Goal: Task Accomplishment & Management: Use online tool/utility

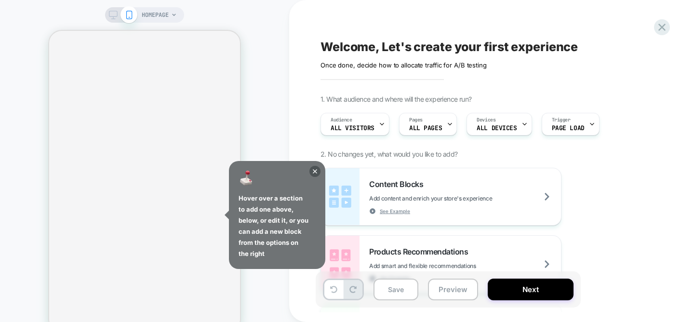
click at [430, 125] on span "ALL PAGES" at bounding box center [425, 128] width 33 height 7
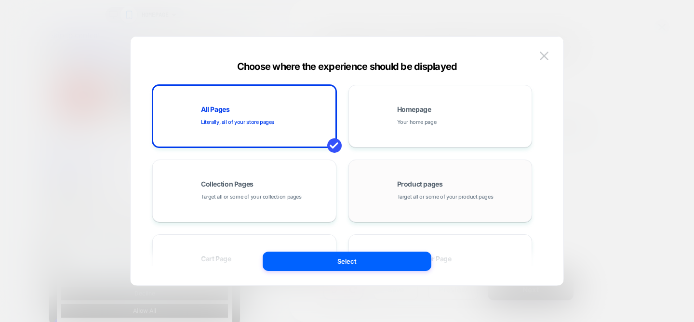
scroll to position [0, 0]
click at [68, 200] on span "Product pages" at bounding box center [55, 206] width 26 height 13
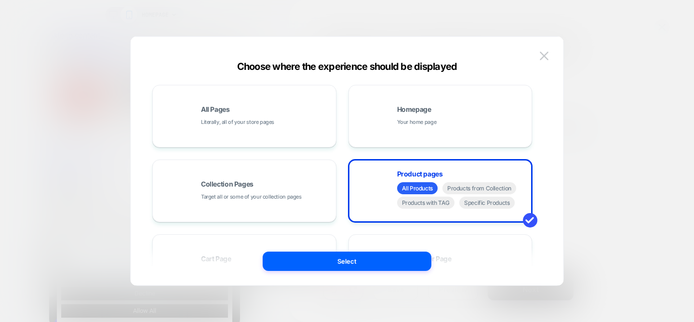
scroll to position [0, 0]
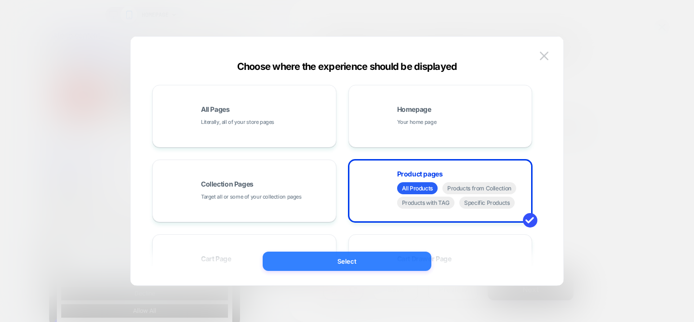
click at [380, 266] on button "Select" at bounding box center [346, 260] width 169 height 19
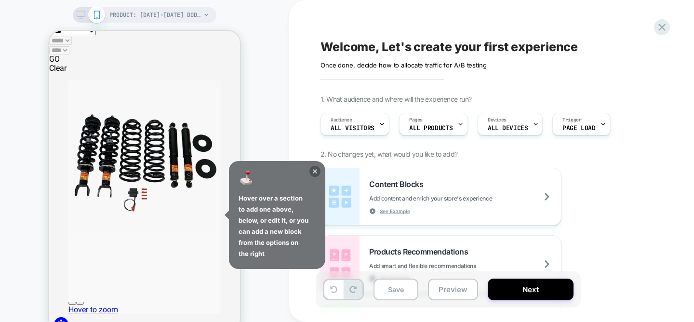
scroll to position [208, 0]
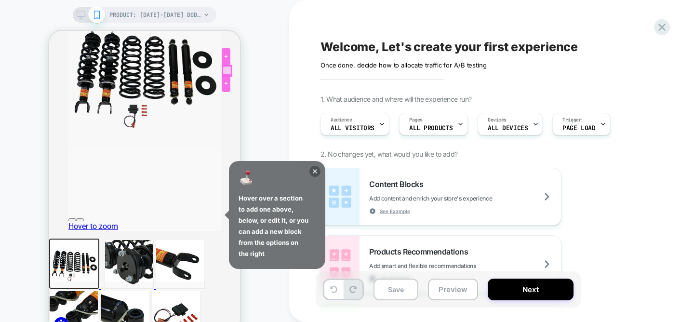
scroll to position [0, 0]
click at [315, 172] on icon at bounding box center [314, 171] width 11 height 11
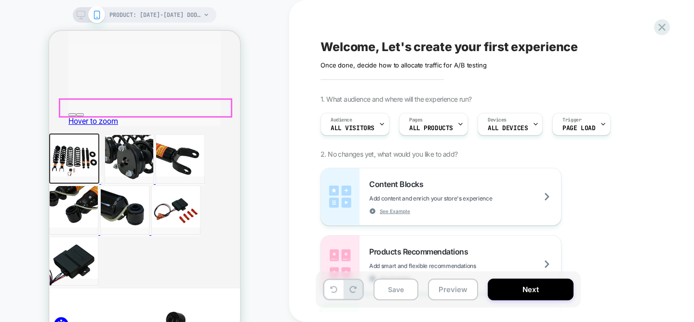
scroll to position [322, 0]
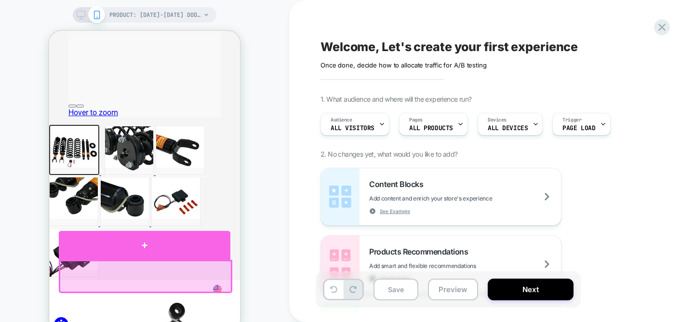
click at [148, 251] on div at bounding box center [144, 245] width 171 height 29
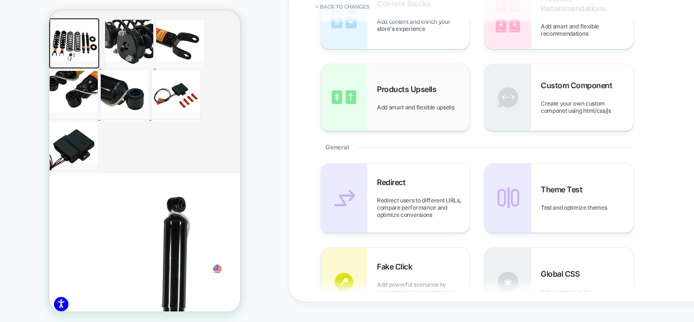
scroll to position [0, 0]
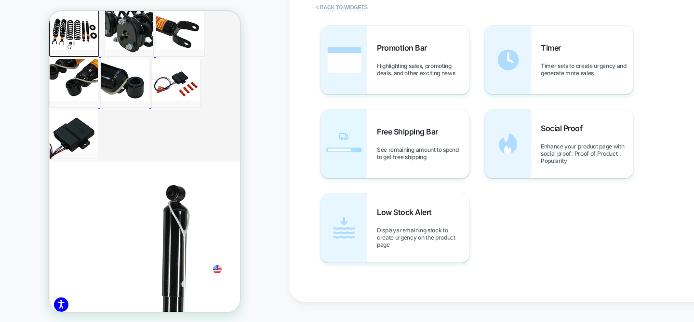
scroll to position [488, 0]
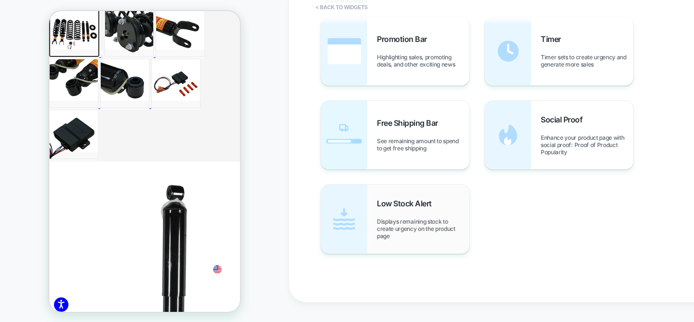
click at [389, 220] on span "Displays remaining stock to create urgency on the product page" at bounding box center [423, 229] width 92 height 22
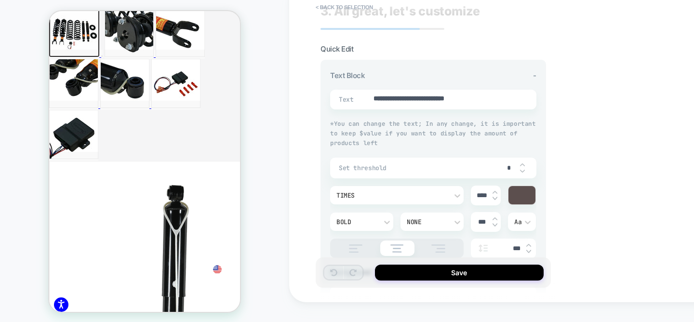
scroll to position [16, 0]
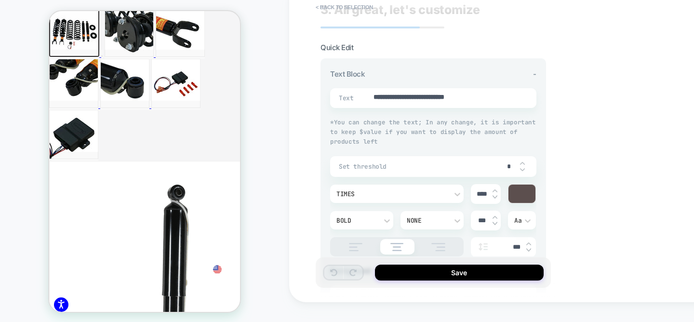
type textarea "*"
type input "*"
type textarea "*"
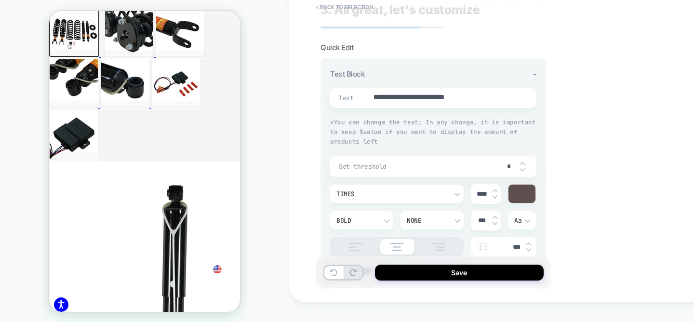
type input "*"
type textarea "*"
type input "*"
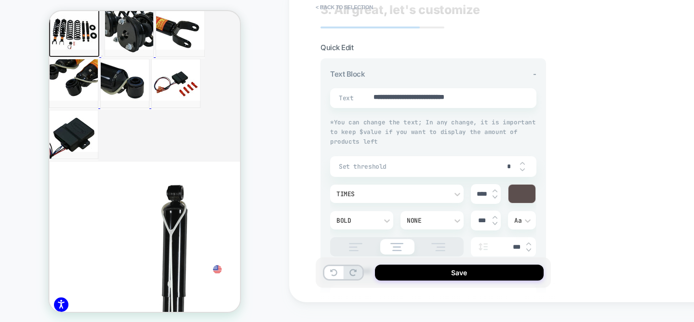
type textarea "*"
type input "*"
type textarea "*"
type input "*"
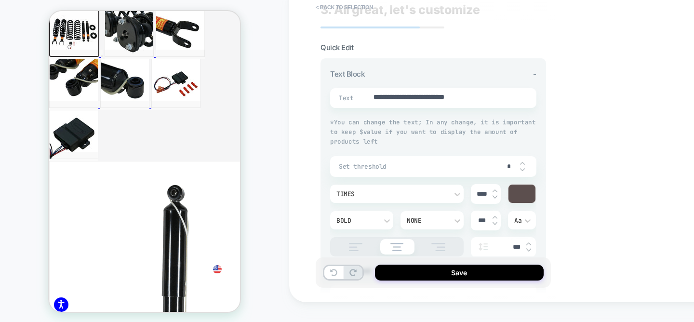
type textarea "*"
type input "*"
type textarea "*"
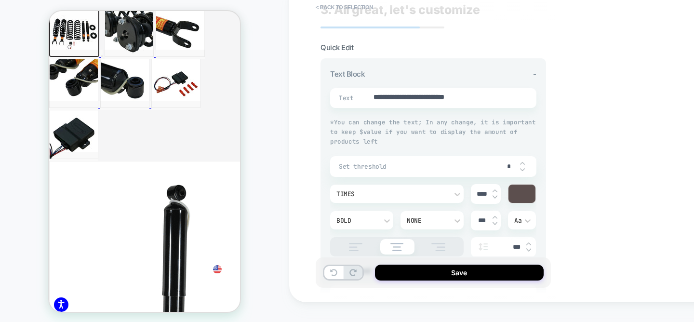
type input "*"
type textarea "*"
type input "*"
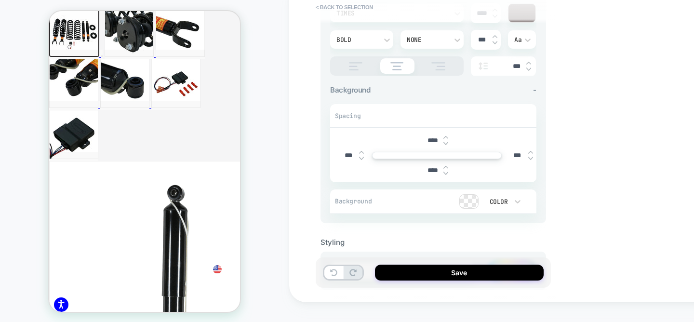
scroll to position [246, 0]
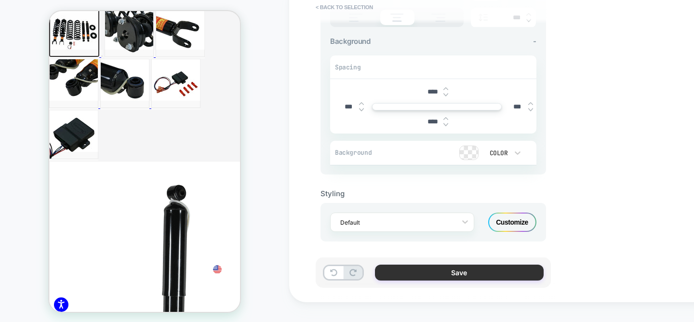
click at [447, 272] on button "Save" at bounding box center [459, 272] width 169 height 16
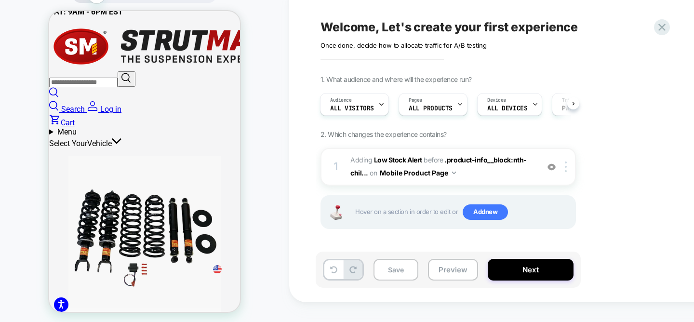
scroll to position [0, 0]
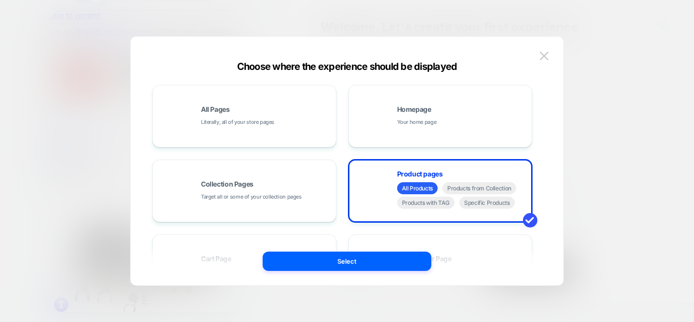
click at [38, 204] on div at bounding box center [347, 161] width 694 height 322
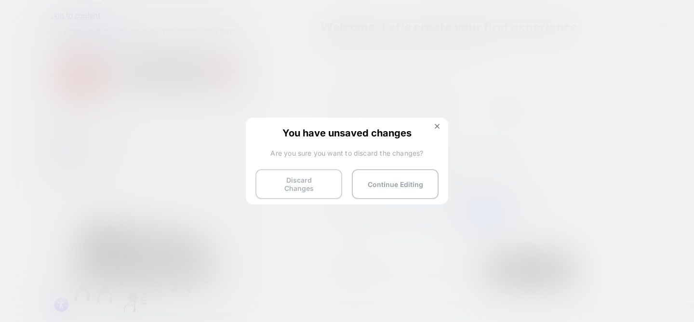
click at [328, 178] on button "Discard Changes" at bounding box center [298, 184] width 87 height 30
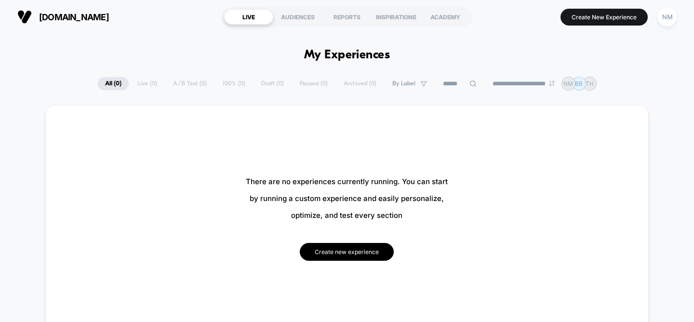
click at [334, 249] on button "Create new experience" at bounding box center [347, 252] width 94 height 18
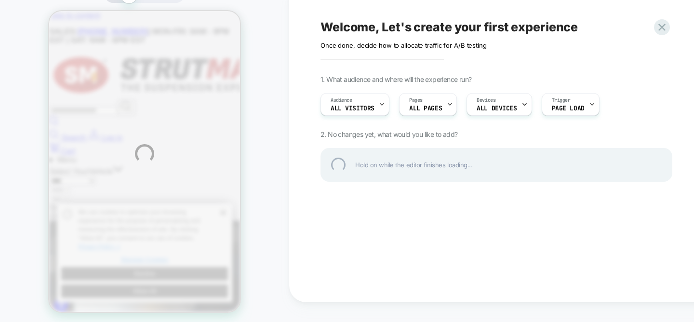
click at [168, 12] on div "HOMEPAGE Welcome, Let's create your first experience Click to edit experience d…" at bounding box center [347, 153] width 694 height 347
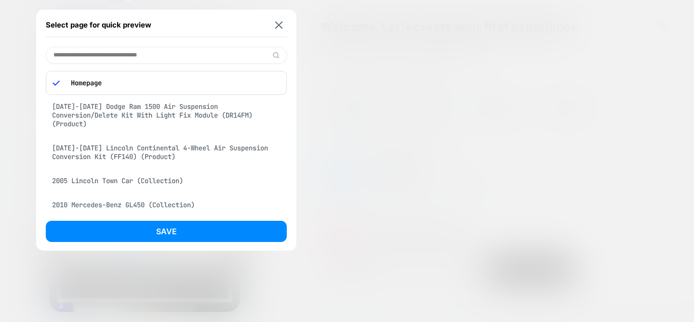
click at [145, 158] on div "[DATE]-[DATE] Lincoln Continental 4-Wheel Air Suspension Conversion Kit (FF140)…" at bounding box center [166, 152] width 241 height 27
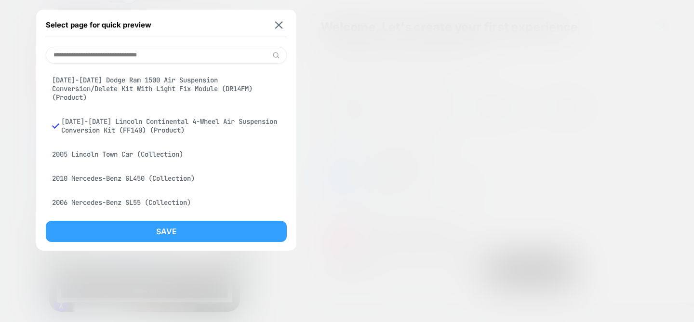
click at [164, 225] on button "Save" at bounding box center [166, 231] width 241 height 21
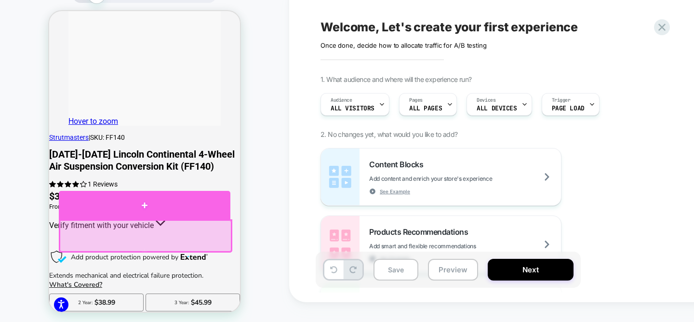
click at [152, 213] on div at bounding box center [144, 205] width 171 height 28
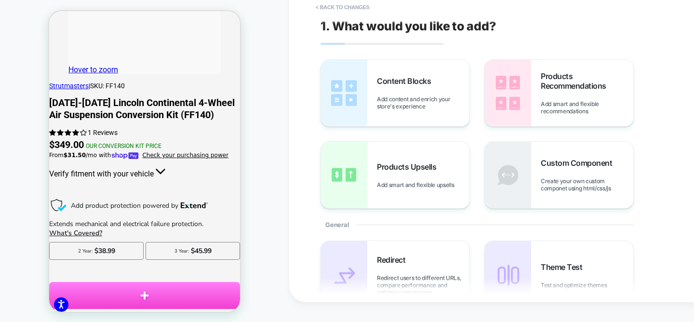
scroll to position [359, 0]
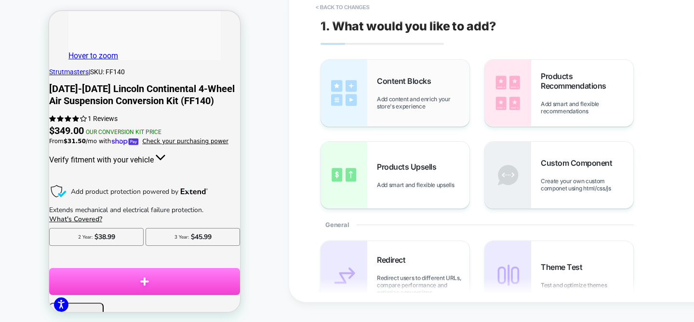
click at [424, 87] on div "Content Blocks Add content and enrich your store's experience" at bounding box center [423, 93] width 92 height 34
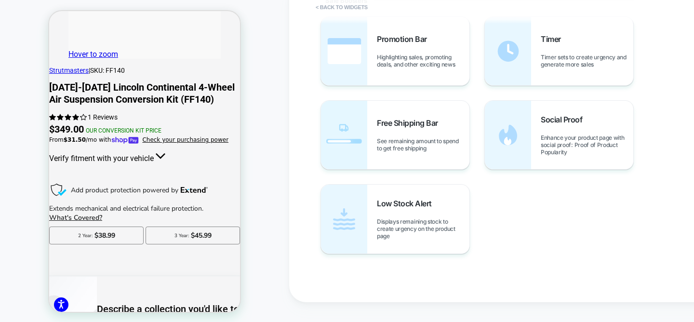
scroll to position [393, 0]
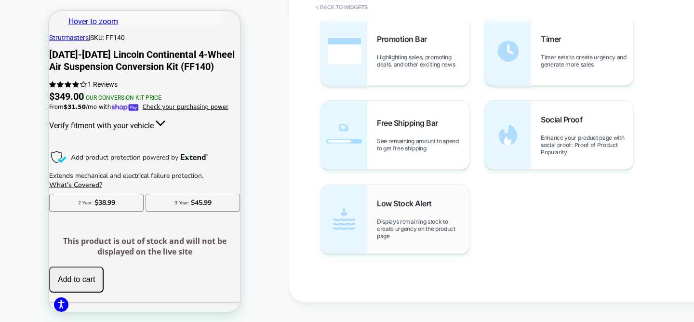
click at [398, 207] on span "Low Stock Alert" at bounding box center [407, 203] width 60 height 10
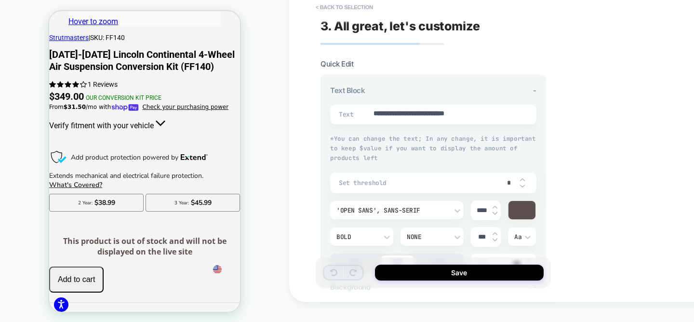
click at [522, 178] on img at bounding box center [522, 180] width 5 height 4
type textarea "*"
type input "*"
click at [522, 178] on img at bounding box center [522, 180] width 5 height 4
type textarea "*"
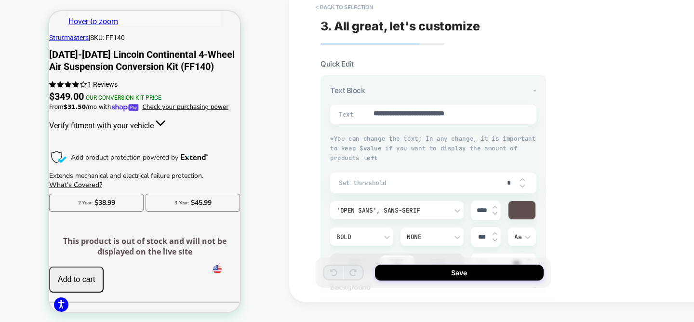
type input "*"
click at [522, 178] on img at bounding box center [522, 180] width 5 height 4
type textarea "*"
type input "*"
click at [522, 178] on img at bounding box center [522, 180] width 5 height 4
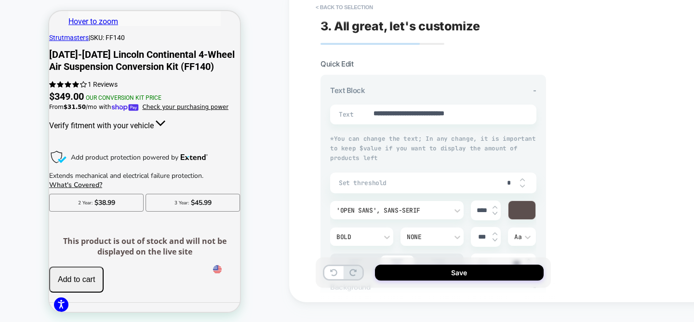
type textarea "*"
type input "*"
click at [522, 178] on img at bounding box center [522, 180] width 5 height 4
type textarea "*"
type input "*"
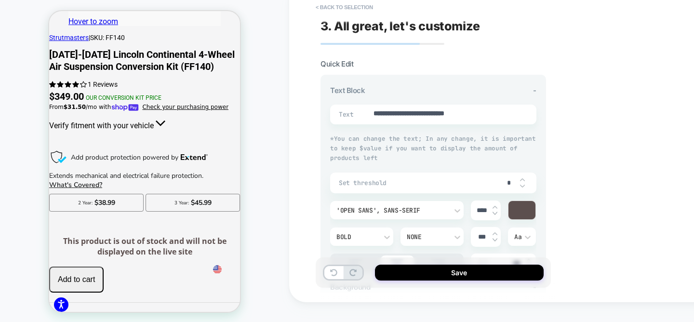
click at [522, 178] on img at bounding box center [522, 180] width 5 height 4
type textarea "*"
type input "*"
click at [522, 178] on img at bounding box center [522, 180] width 5 height 4
type textarea "*"
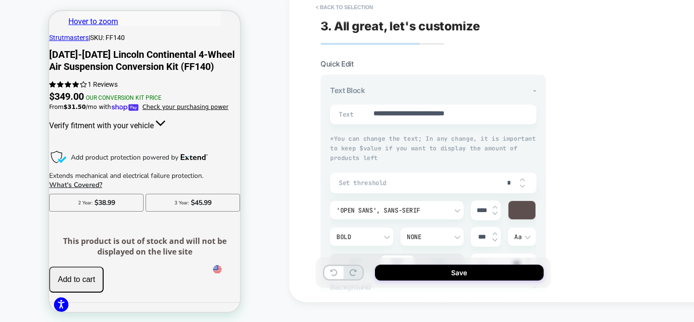
type input "*"
click at [522, 178] on img at bounding box center [522, 180] width 5 height 4
type textarea "*"
type input "*"
click at [522, 178] on img at bounding box center [522, 180] width 5 height 4
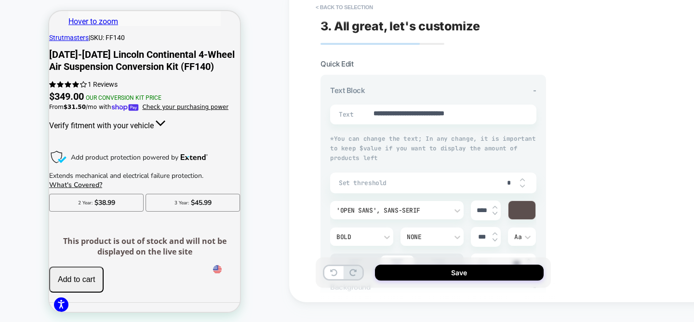
type textarea "*"
type input "*"
click at [522, 178] on img at bounding box center [522, 180] width 5 height 4
type textarea "*"
type input "**"
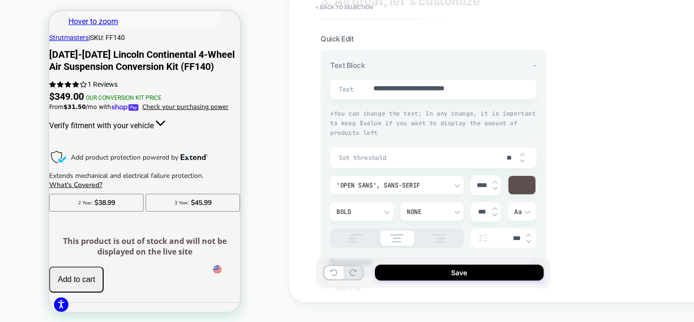
scroll to position [25, 0]
click at [386, 90] on textarea "**********" at bounding box center [442, 89] width 140 height 11
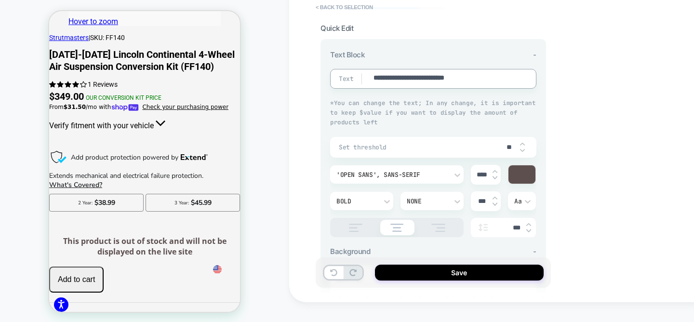
scroll to position [0, 0]
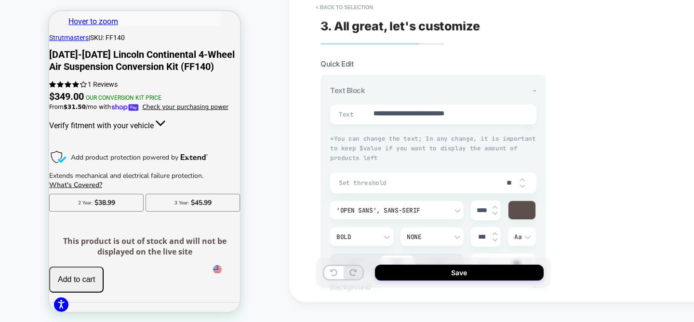
click at [136, 236] on div "This product is out of stock and will not be displayed on the live site" at bounding box center [144, 246] width 191 height 21
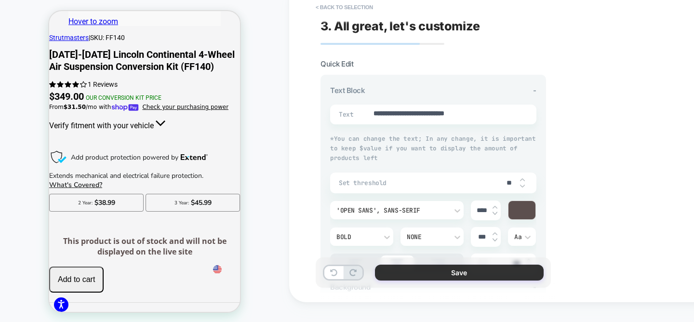
click at [407, 275] on button "Save" at bounding box center [459, 272] width 169 height 16
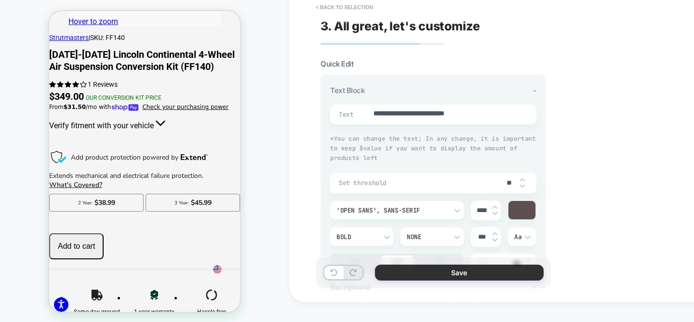
type textarea "*"
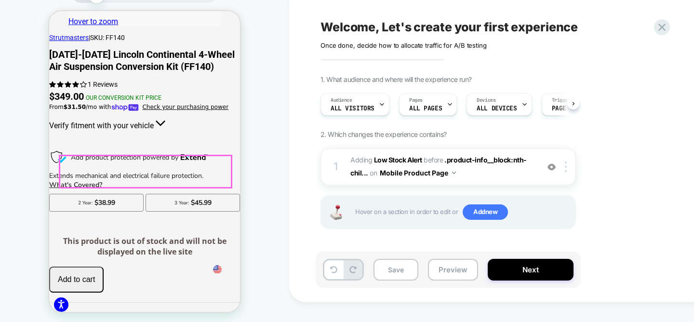
scroll to position [0, 0]
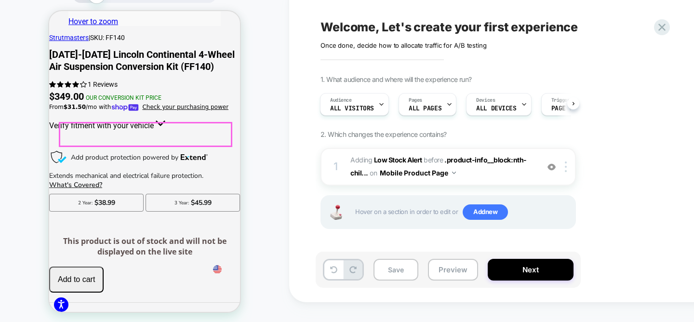
click at [149, 236] on div "This product is out of stock and will not be displayed on the live site" at bounding box center [144, 246] width 191 height 21
drag, startPoint x: 158, startPoint y: 133, endPoint x: 164, endPoint y: 131, distance: 6.0
click at [164, 236] on div "This product is out of stock and will not be displayed on the live site" at bounding box center [144, 246] width 191 height 21
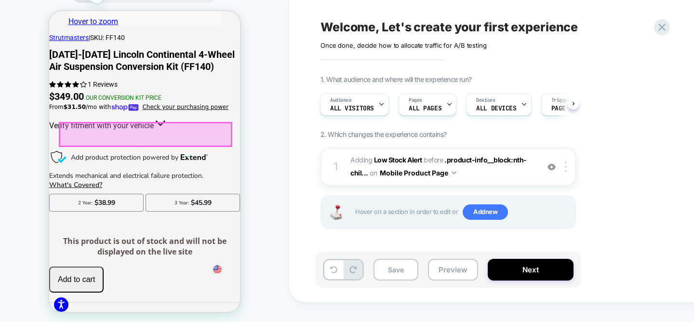
click at [145, 134] on div at bounding box center [145, 134] width 171 height 23
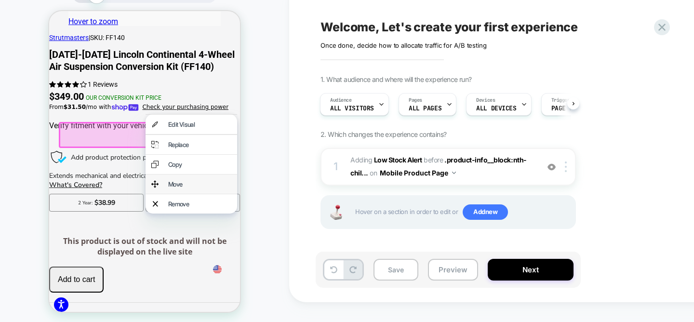
click at [179, 188] on div "Move" at bounding box center [199, 184] width 63 height 8
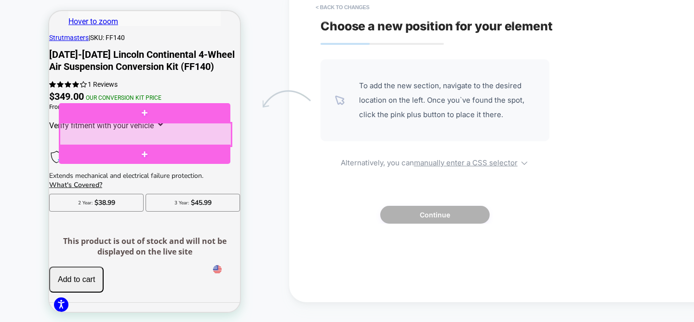
drag, startPoint x: 162, startPoint y: 137, endPoint x: 163, endPoint y: 123, distance: 14.0
click at [163, 123] on div at bounding box center [145, 134] width 171 height 23
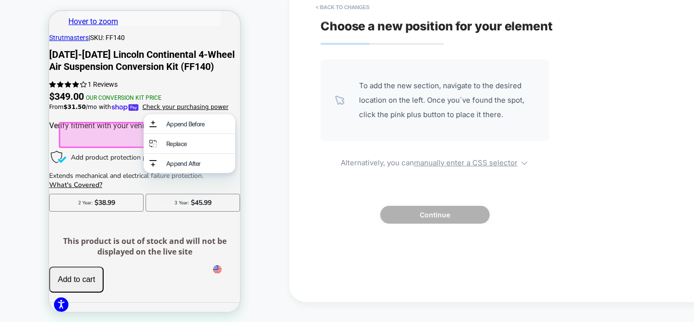
click at [112, 133] on div at bounding box center [144, 133] width 171 height 23
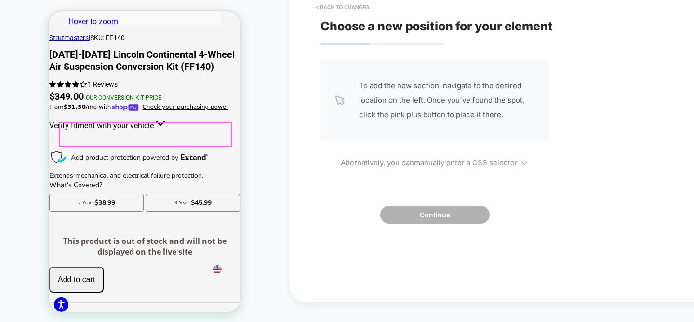
click at [159, 236] on div "This product is out of stock and will not be displayed on the live site" at bounding box center [144, 246] width 191 height 21
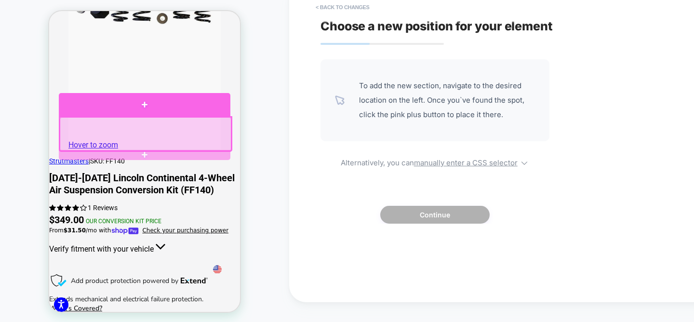
scroll to position [262, 0]
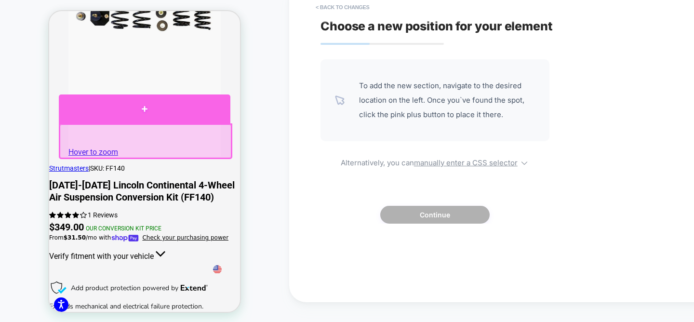
click at [130, 117] on div at bounding box center [144, 108] width 171 height 29
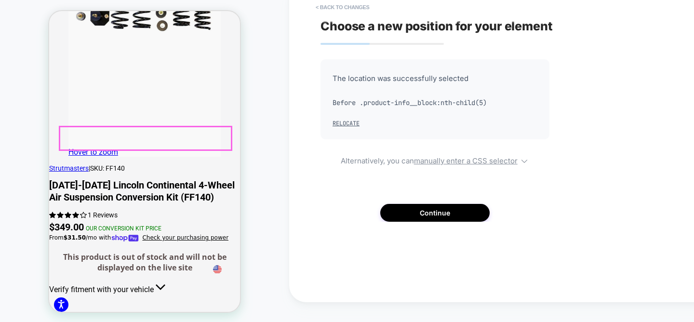
click at [148, 251] on div "This product is out of stock and will not be displayed on the live site" at bounding box center [144, 261] width 191 height 21
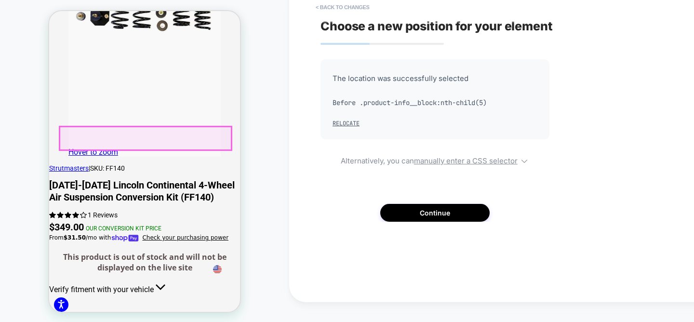
click at [148, 251] on div "This product is out of stock and will not be displayed on the live site" at bounding box center [144, 261] width 191 height 21
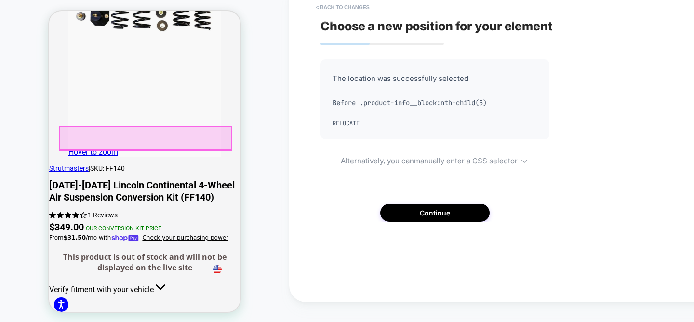
click at [148, 251] on div "This product is out of stock and will not be displayed on the live site" at bounding box center [144, 261] width 191 height 21
click at [148, 138] on div at bounding box center [145, 138] width 171 height 23
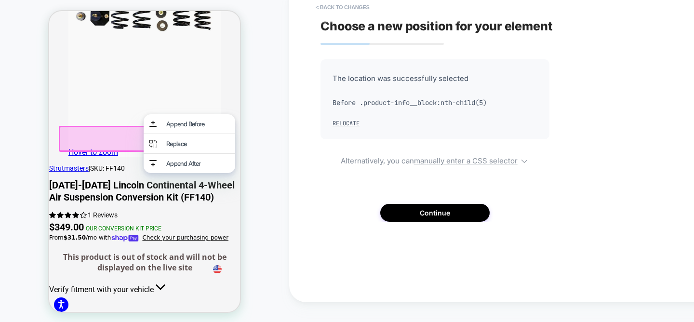
click at [117, 141] on div at bounding box center [144, 137] width 171 height 23
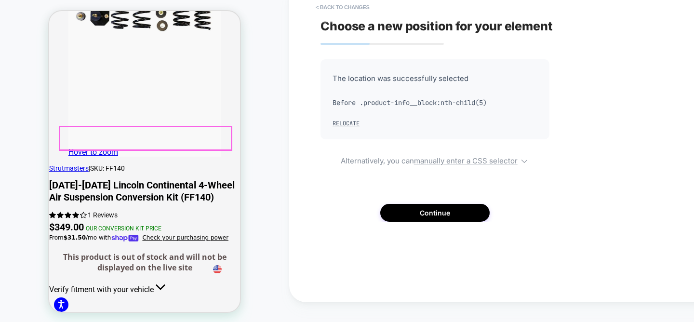
click at [117, 251] on div "This product is out of stock and will not be displayed on the live site" at bounding box center [144, 261] width 191 height 21
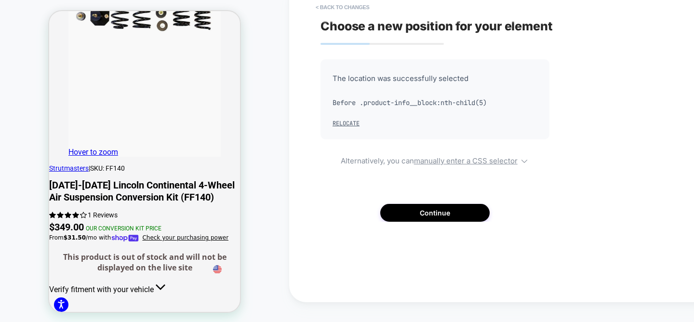
click at [416, 201] on div "The location was successfully selected Before .product-info__block:nth-child(5)…" at bounding box center [434, 140] width 229 height 162
click at [413, 216] on button "Continue" at bounding box center [434, 213] width 109 height 18
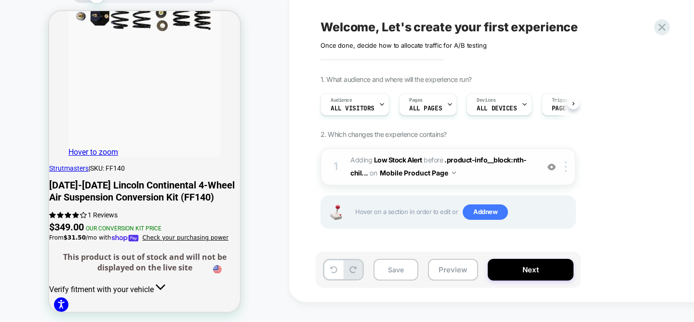
scroll to position [0, 0]
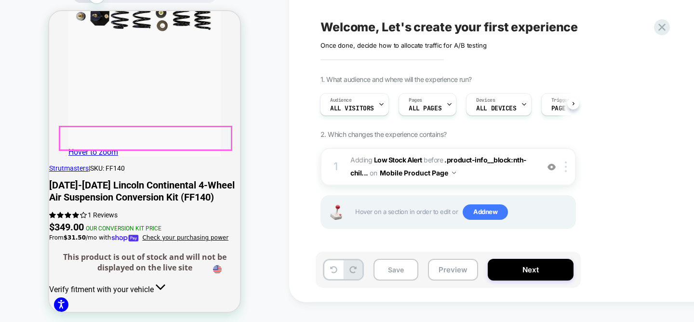
click at [177, 251] on div "This product is out of stock and will not be displayed on the live site" at bounding box center [144, 261] width 191 height 21
click at [155, 251] on div "This product is out of stock and will not be displayed on the live site" at bounding box center [144, 261] width 191 height 21
click at [178, 251] on div "This product is out of stock and will not be displayed on the live site" at bounding box center [144, 261] width 191 height 21
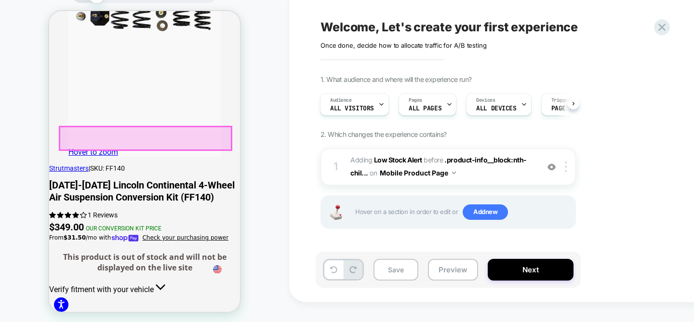
click at [178, 132] on div at bounding box center [145, 138] width 171 height 23
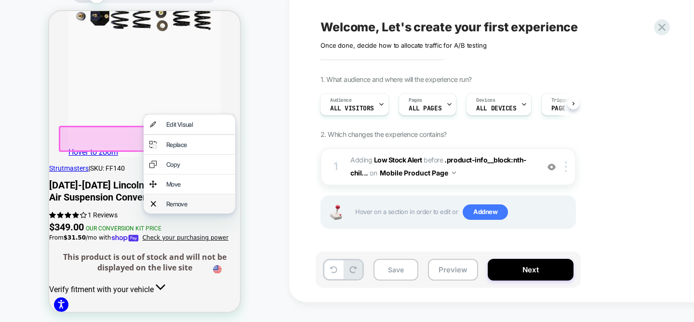
click at [178, 208] on div "Remove" at bounding box center [197, 204] width 63 height 8
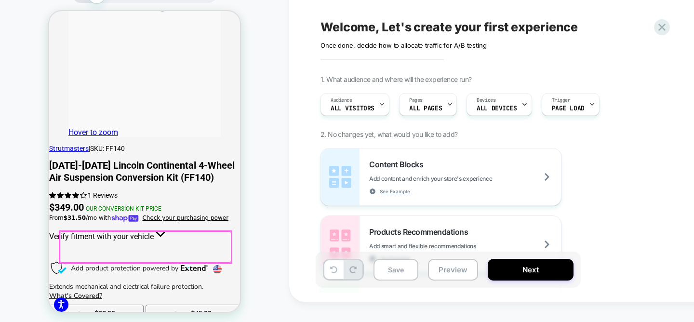
scroll to position [296, 0]
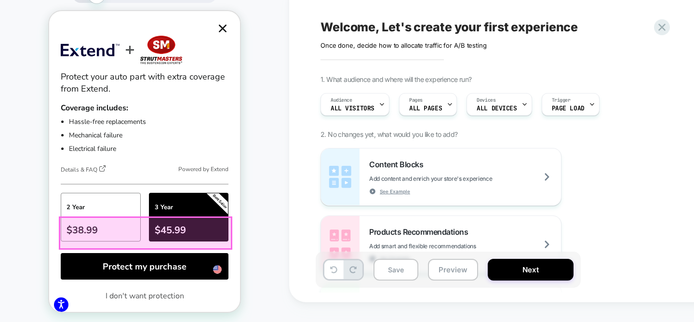
scroll to position [0, 0]
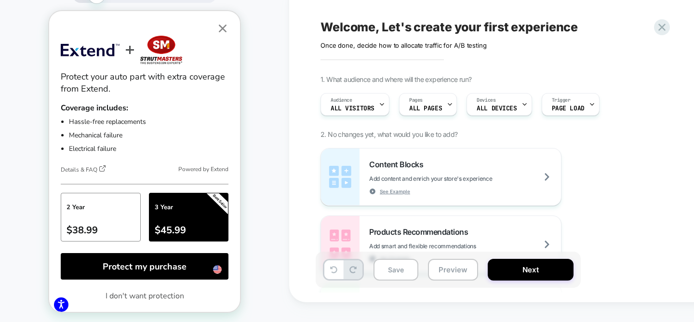
click at [223, 31] on icon "button" at bounding box center [223, 29] width 8 height 8
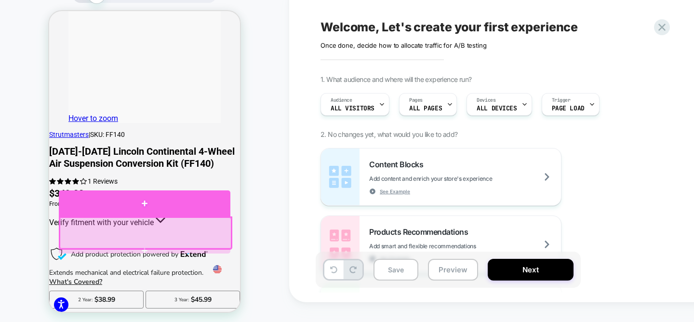
click at [154, 206] on div at bounding box center [144, 203] width 171 height 26
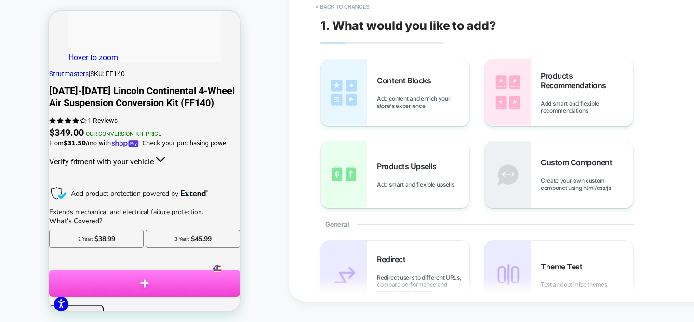
scroll to position [358, 0]
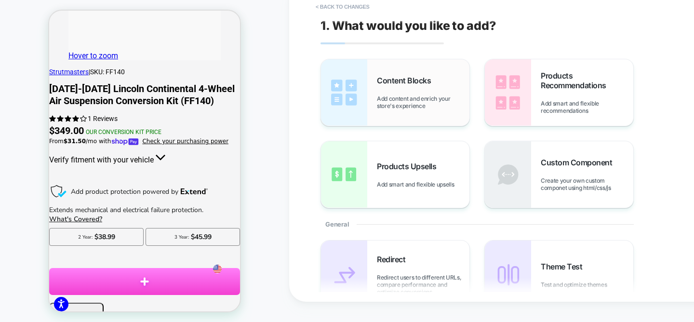
click at [427, 74] on div "Content Blocks Add content and enrich your store's experience" at bounding box center [395, 92] width 148 height 66
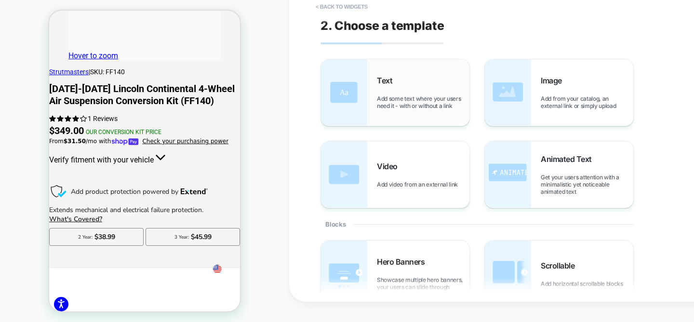
click at [409, 91] on div "Text Add some text where your users need it - with or without a link" at bounding box center [423, 93] width 92 height 34
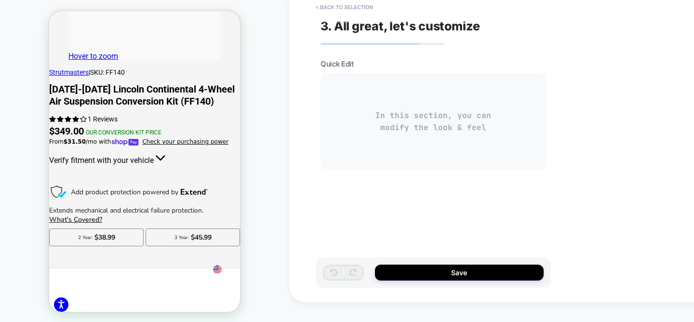
scroll to position [387, 0]
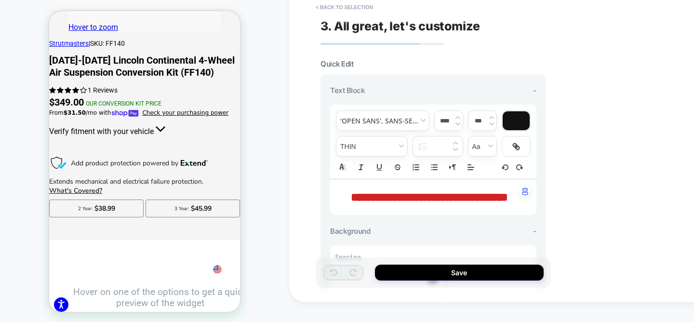
click at [426, 203] on span "**********" at bounding box center [429, 197] width 157 height 12
type input "****"
click at [426, 203] on span "**********" at bounding box center [429, 197] width 157 height 12
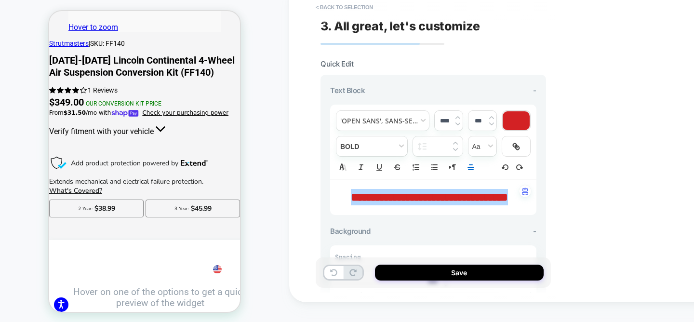
scroll to position [0, 0]
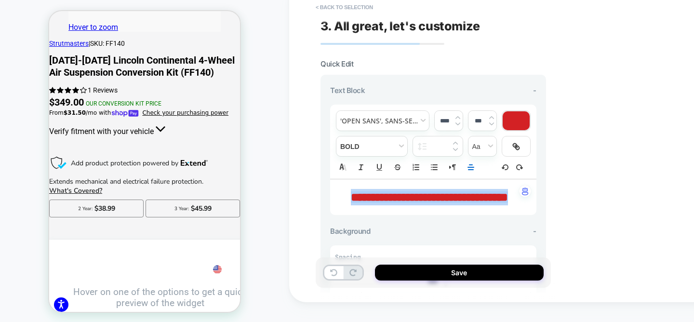
click at [439, 195] on span "**********" at bounding box center [429, 197] width 157 height 12
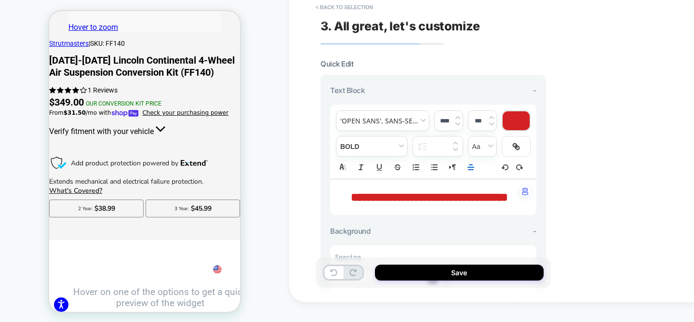
click at [439, 195] on span "**********" at bounding box center [429, 197] width 157 height 12
click at [511, 122] on div at bounding box center [515, 120] width 27 height 19
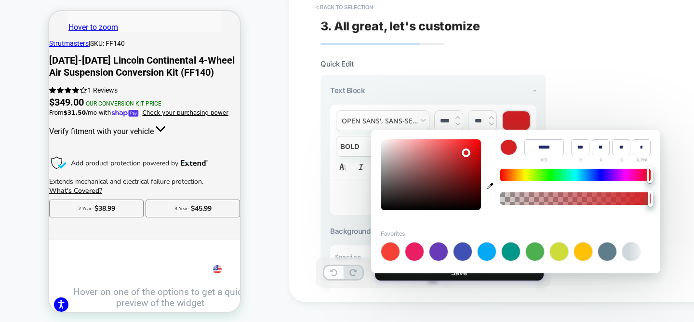
click at [491, 187] on icon "button" at bounding box center [490, 186] width 6 height 6
type input "******"
type input "***"
type input "**"
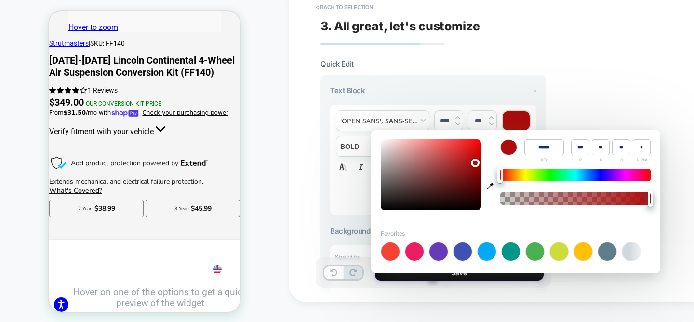
click at [341, 194] on p "**********" at bounding box center [430, 197] width 180 height 16
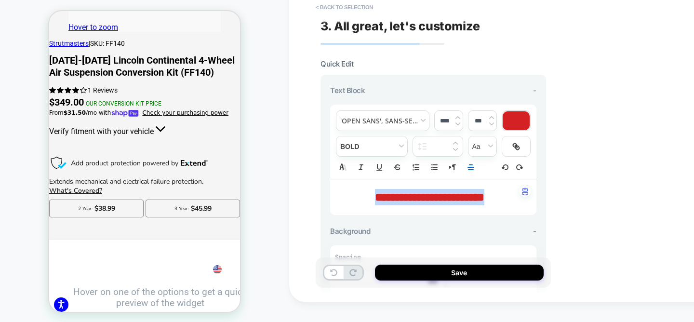
drag, startPoint x: 497, startPoint y: 198, endPoint x: 340, endPoint y: 186, distance: 158.0
click at [340, 186] on div "**********" at bounding box center [433, 197] width 206 height 36
click at [424, 117] on span "font" at bounding box center [382, 121] width 92 height 20
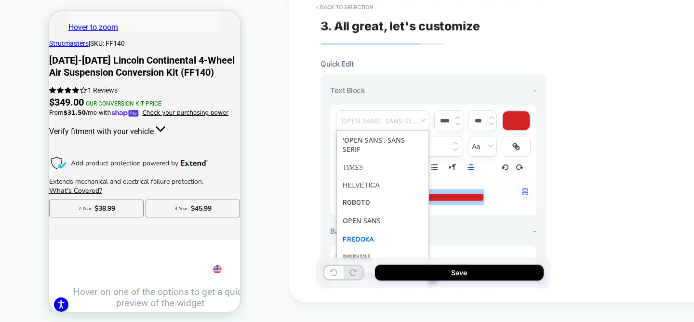
click at [371, 239] on span "font" at bounding box center [382, 239] width 80 height 18
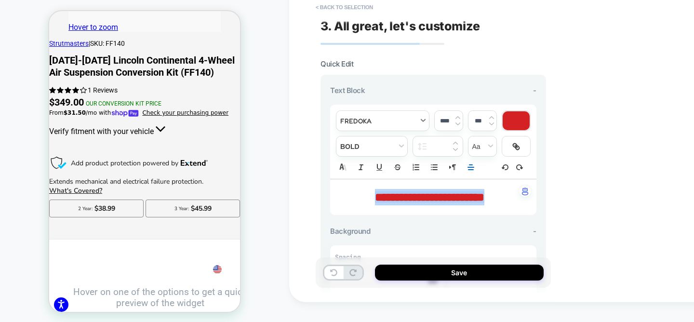
click at [417, 119] on span "font" at bounding box center [382, 121] width 92 height 20
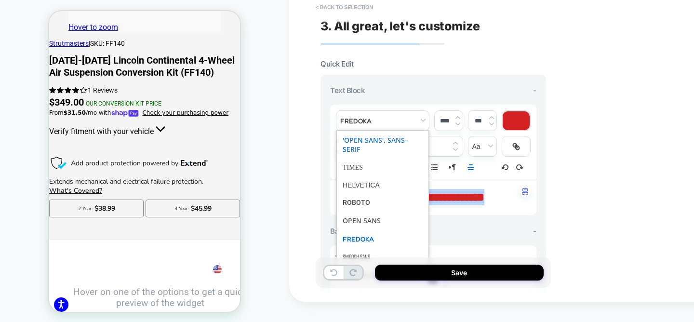
click at [386, 138] on span "font" at bounding box center [382, 145] width 80 height 28
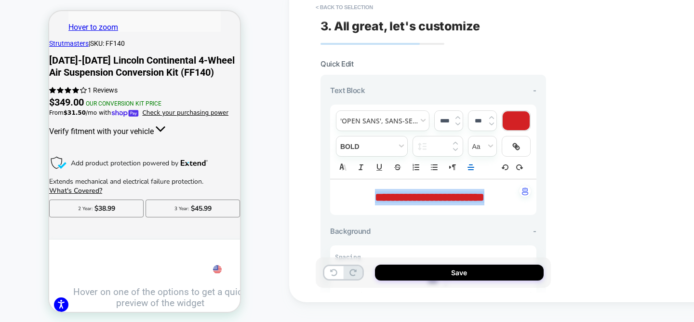
click at [457, 125] on div "****" at bounding box center [448, 121] width 28 height 20
click at [457, 122] on img at bounding box center [457, 124] width 5 height 4
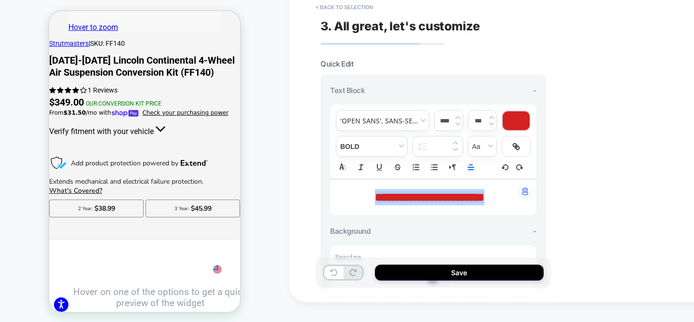
click at [457, 122] on img at bounding box center [457, 124] width 5 height 4
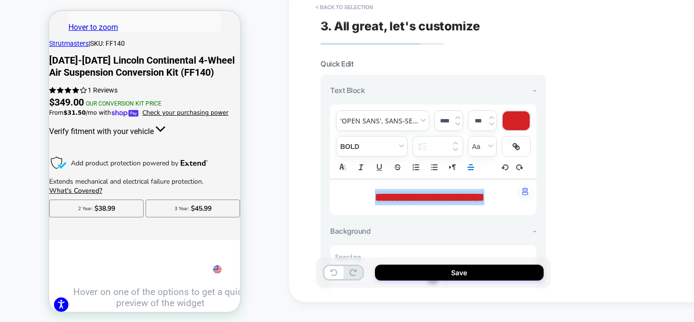
click at [457, 122] on img at bounding box center [457, 124] width 5 height 4
click at [459, 113] on div "****" at bounding box center [448, 121] width 28 height 20
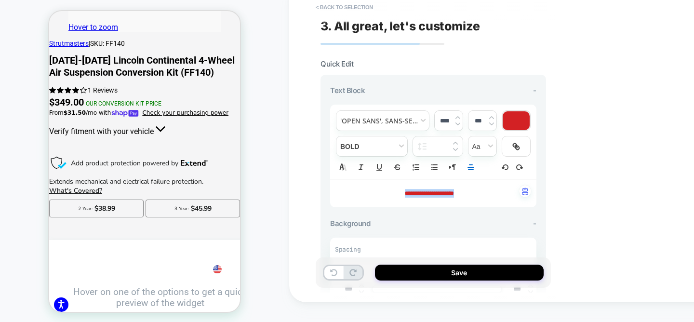
click at [459, 113] on div "****" at bounding box center [448, 121] width 28 height 20
click at [460, 115] on div "****" at bounding box center [448, 121] width 28 height 20
click at [455, 116] on img at bounding box center [457, 118] width 5 height 4
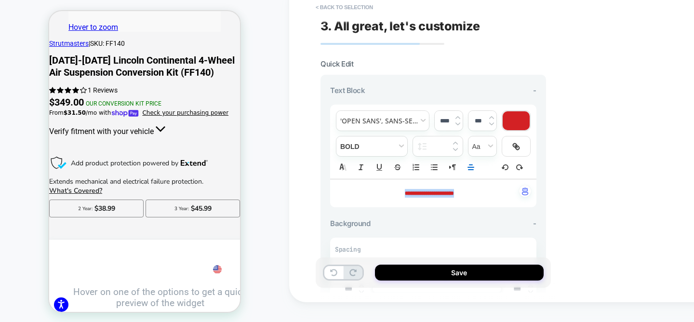
click at [455, 116] on img at bounding box center [457, 118] width 5 height 4
type input "****"
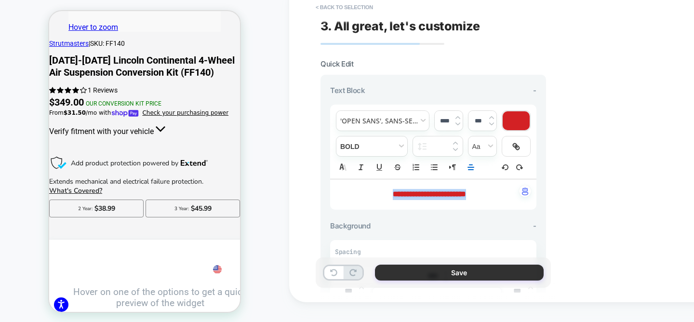
click at [445, 277] on button "Save" at bounding box center [459, 272] width 169 height 16
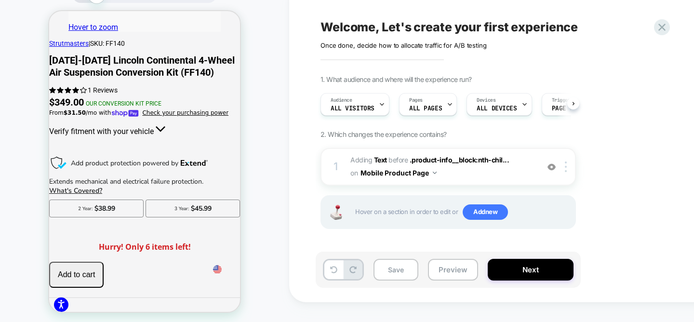
scroll to position [0, 0]
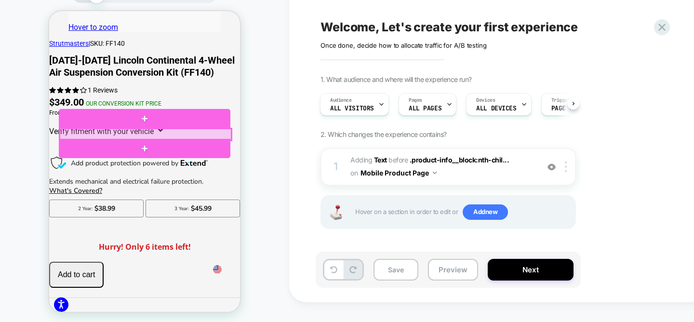
click at [135, 132] on div at bounding box center [145, 135] width 171 height 12
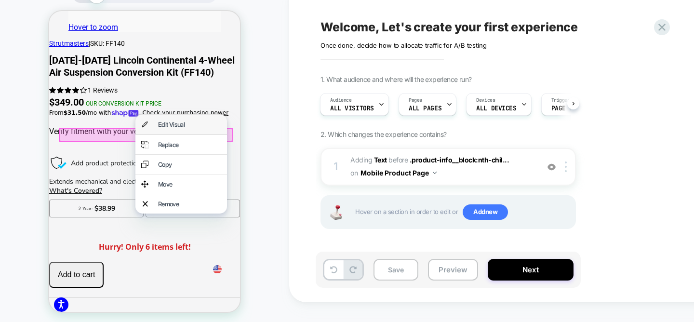
click at [193, 126] on div "Edit Visual" at bounding box center [189, 124] width 63 height 8
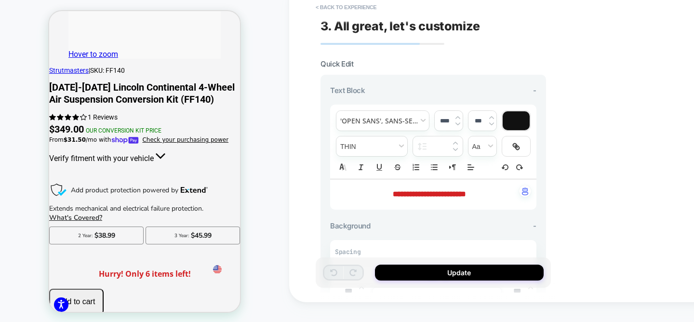
scroll to position [359, 0]
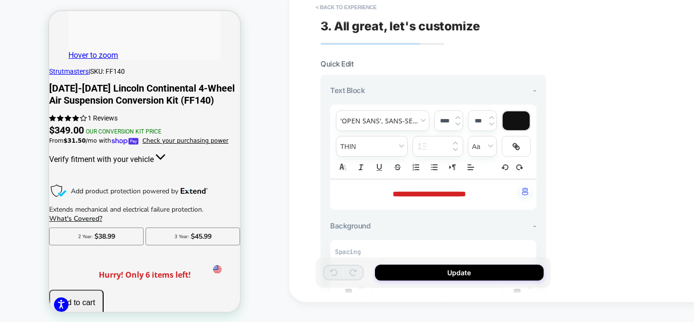
click at [457, 122] on img at bounding box center [457, 124] width 5 height 4
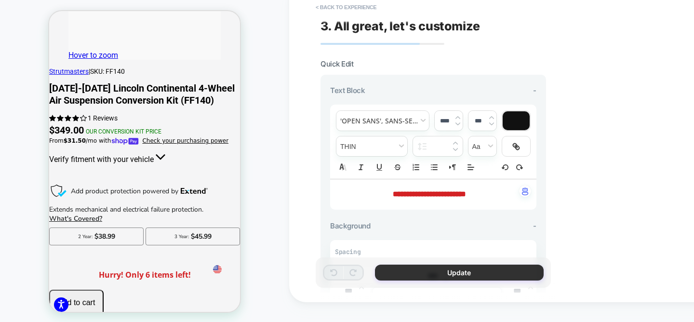
type input "****"
click at [454, 272] on button "Update" at bounding box center [459, 272] width 169 height 16
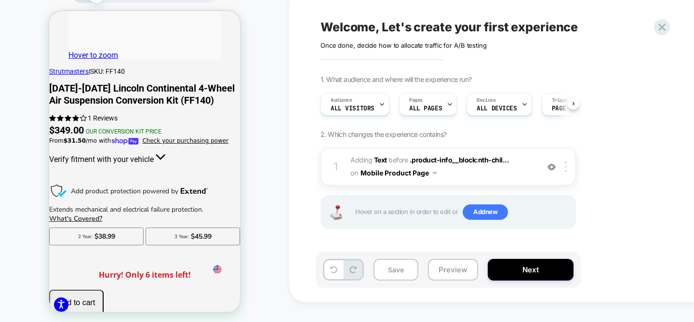
scroll to position [0, 0]
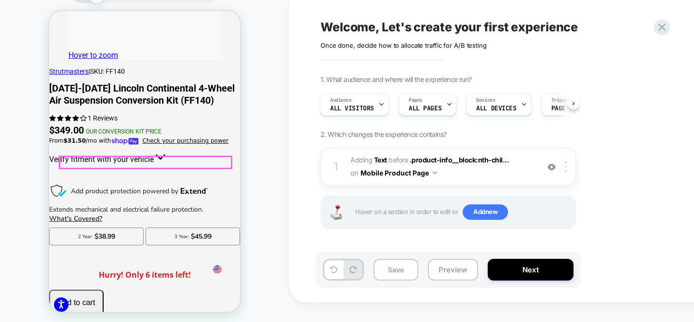
click at [172, 269] on strong "Hurry! Only 6 items left!" at bounding box center [145, 274] width 92 height 11
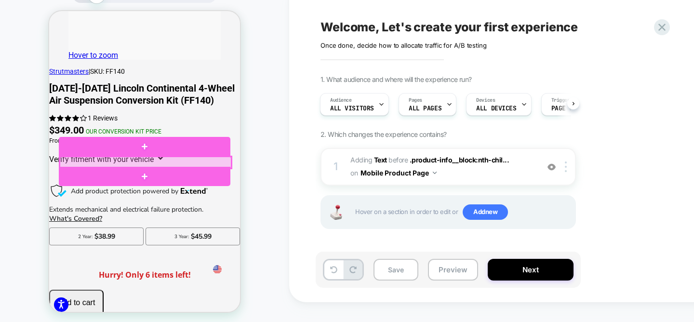
click at [170, 161] on div at bounding box center [145, 163] width 171 height 12
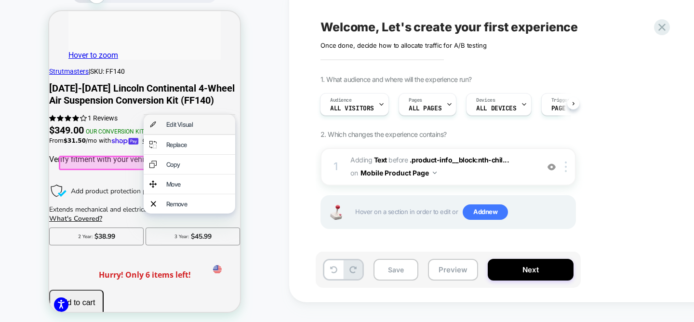
click at [183, 122] on div "Edit Visual" at bounding box center [197, 124] width 63 height 8
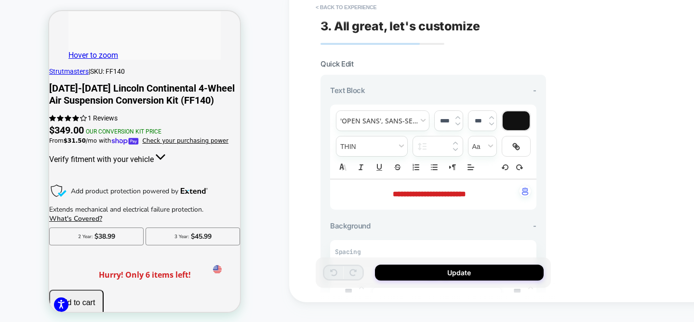
click at [440, 195] on strong "**********" at bounding box center [429, 193] width 73 height 7
click at [457, 122] on img at bounding box center [457, 124] width 5 height 4
type input "****"
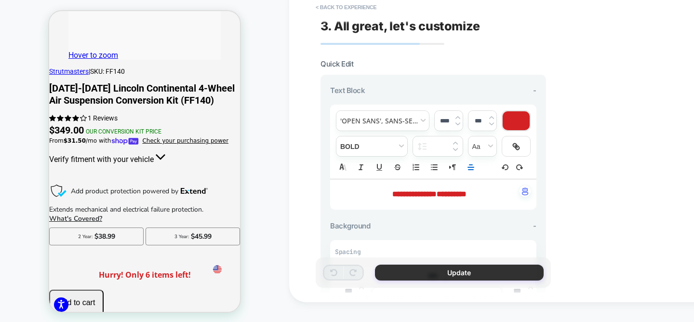
click at [442, 272] on button "Update" at bounding box center [459, 272] width 169 height 16
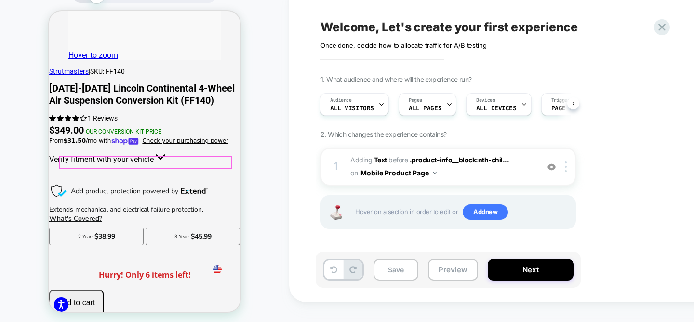
click at [151, 269] on strong "Hurry! Only 6 items left!" at bounding box center [145, 274] width 92 height 11
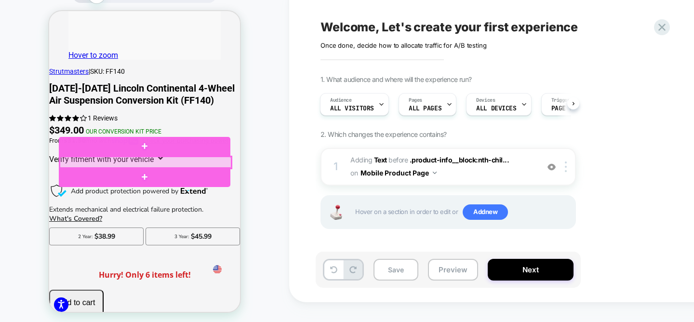
click at [175, 161] on div at bounding box center [145, 163] width 171 height 12
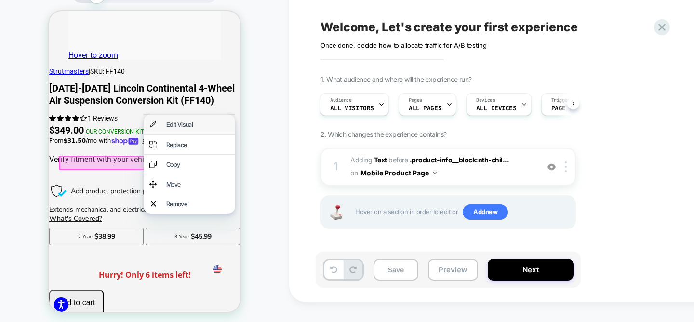
click at [182, 127] on div "Edit Visual" at bounding box center [197, 124] width 63 height 8
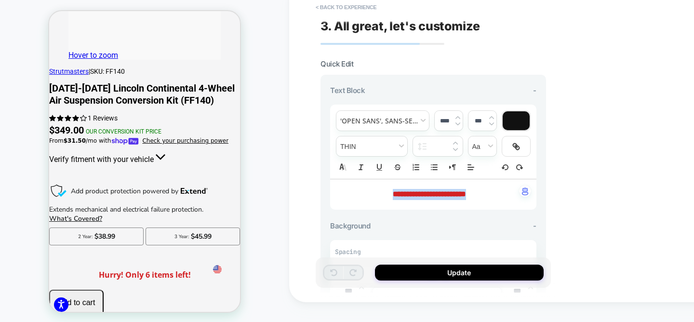
drag, startPoint x: 487, startPoint y: 193, endPoint x: 367, endPoint y: 193, distance: 119.9
click at [368, 193] on p "**********" at bounding box center [430, 194] width 180 height 11
click at [457, 123] on img at bounding box center [457, 124] width 5 height 4
type input "****"
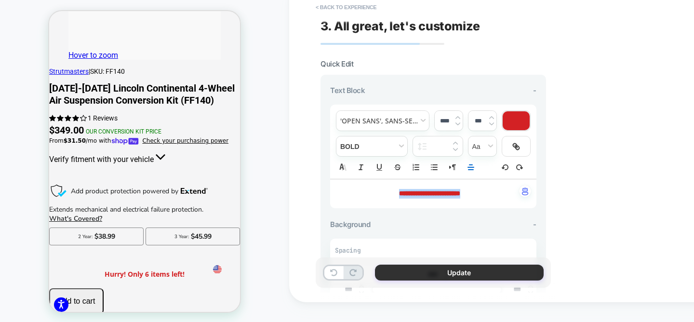
click at [456, 275] on button "Update" at bounding box center [459, 272] width 169 height 16
